Goal: Register for event/course

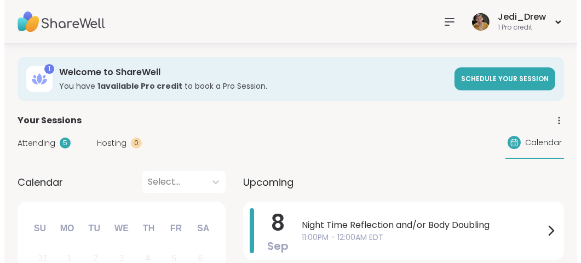
scroll to position [164, 0]
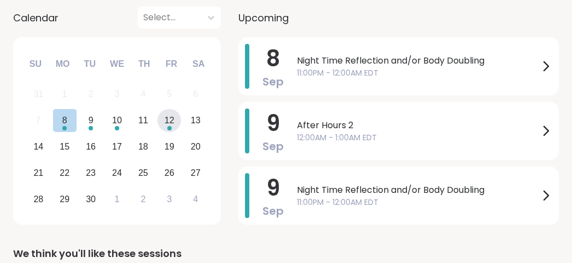
click at [171, 124] on div "12" at bounding box center [170, 120] width 10 height 15
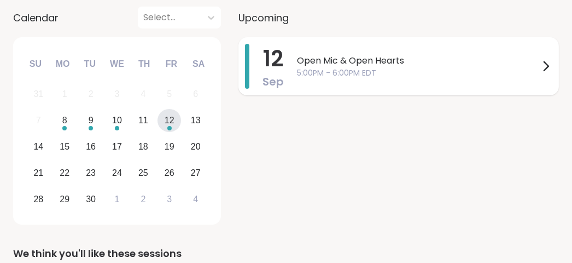
click at [360, 58] on span "Open Mic & Open Hearts" at bounding box center [418, 60] width 242 height 13
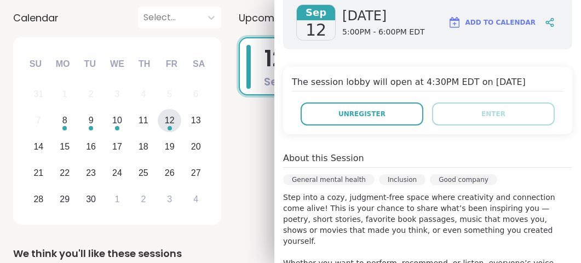
scroll to position [328, 0]
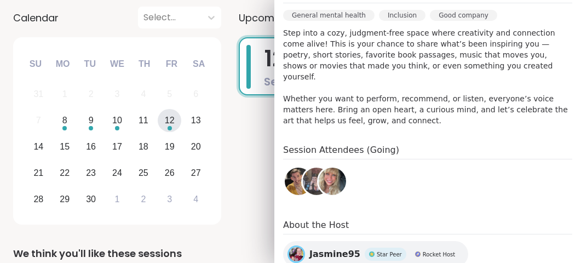
click at [322, 247] on span "Jasmine95" at bounding box center [334, 253] width 51 height 13
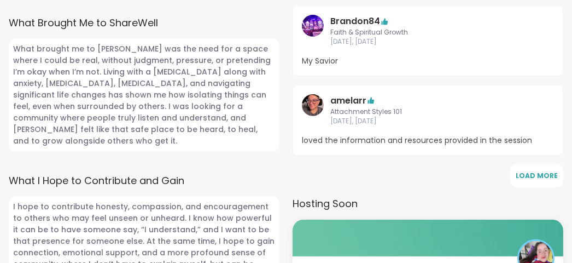
scroll to position [821, 0]
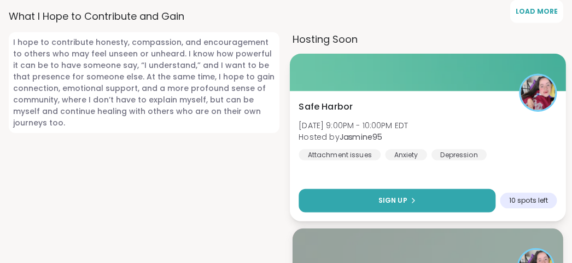
click at [392, 188] on button "Sign Up" at bounding box center [397, 200] width 197 height 24
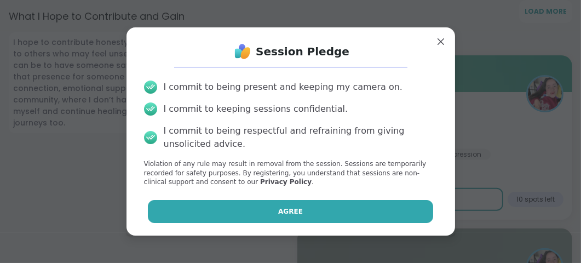
click at [390, 213] on button "Agree" at bounding box center [290, 211] width 285 height 23
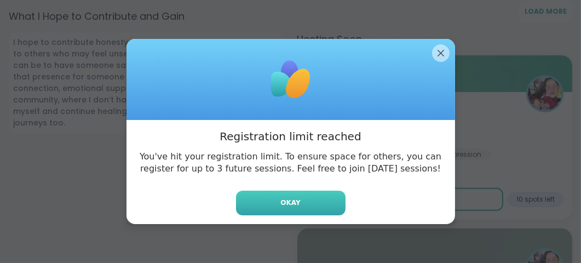
click at [338, 207] on button "Okay" at bounding box center [290, 202] width 109 height 25
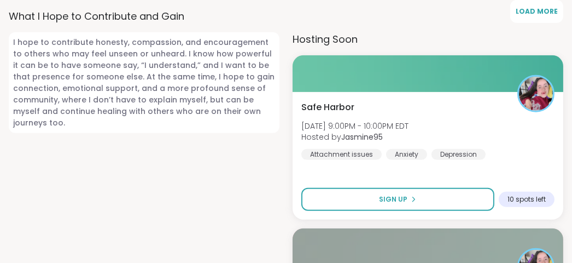
scroll to position [985, 0]
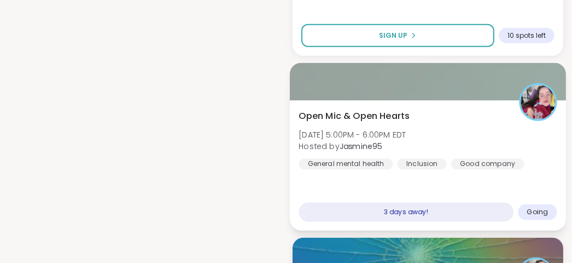
click at [434, 203] on div "3 days away!" at bounding box center [406, 212] width 215 height 19
click at [419, 158] on div "Inclusion" at bounding box center [422, 163] width 49 height 11
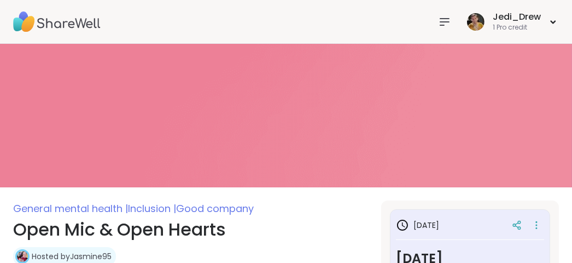
type textarea "*"
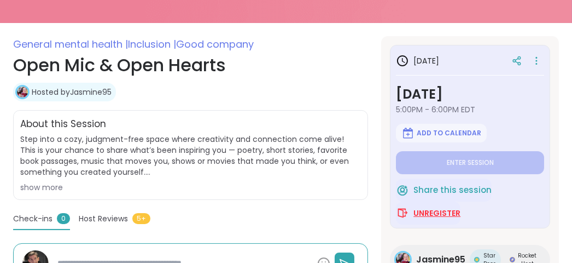
click at [441, 217] on span "Unregister" at bounding box center [437, 212] width 47 height 11
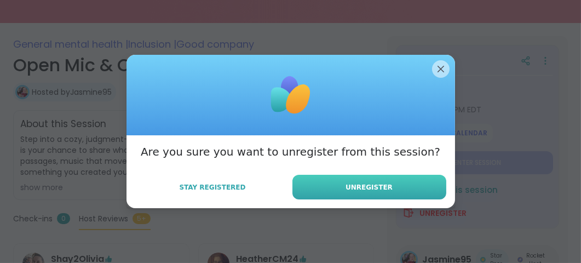
click at [386, 196] on button "Unregister" at bounding box center [369, 187] width 154 height 25
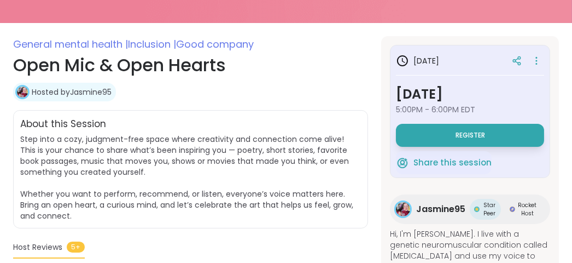
click at [80, 94] on link "Hosted by Jasmine95" at bounding box center [72, 91] width 80 height 11
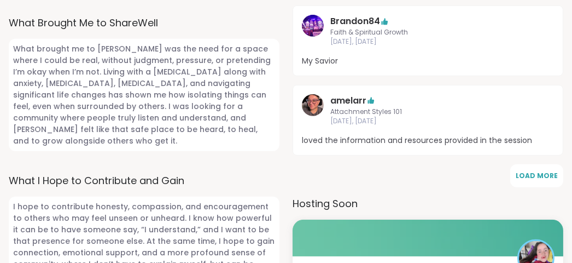
scroll to position [821, 0]
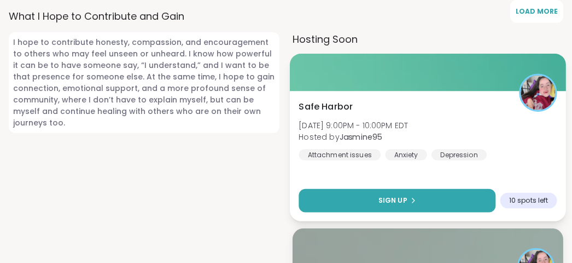
click at [350, 188] on button "Sign Up" at bounding box center [397, 200] width 197 height 24
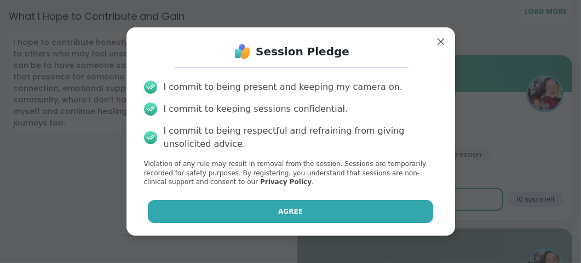
click at [300, 213] on button "Agree" at bounding box center [290, 211] width 285 height 23
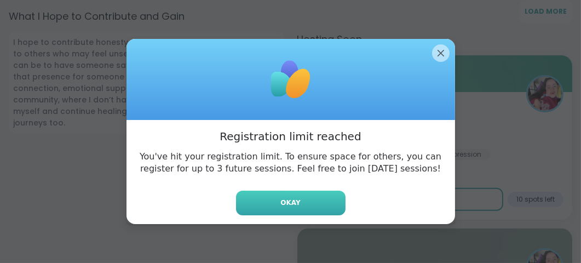
click at [299, 206] on button "Okay" at bounding box center [290, 202] width 109 height 25
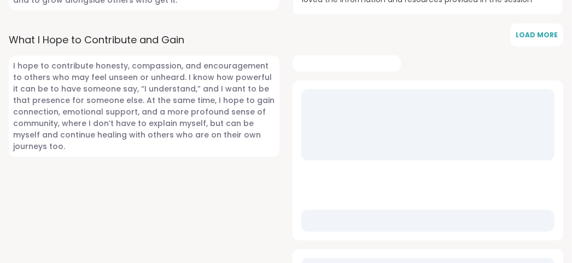
scroll to position [821, 0]
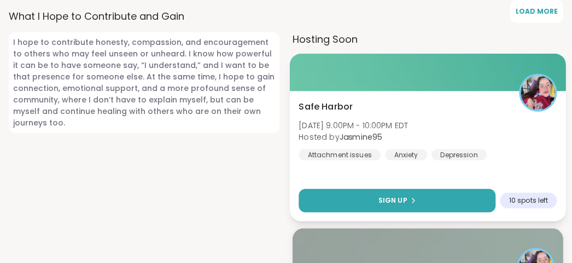
click at [379, 188] on button "Sign Up" at bounding box center [397, 200] width 197 height 24
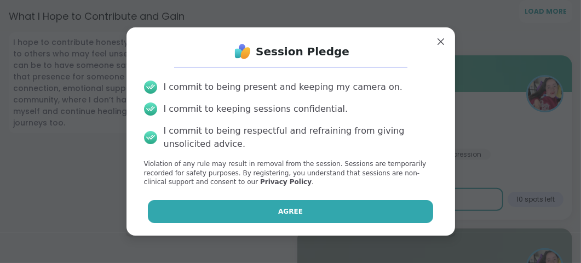
click at [365, 214] on button "Agree" at bounding box center [290, 211] width 285 height 23
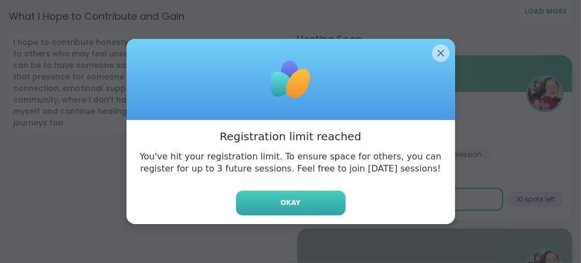
click at [308, 211] on button "Okay" at bounding box center [290, 202] width 109 height 25
